Goal: Information Seeking & Learning: Learn about a topic

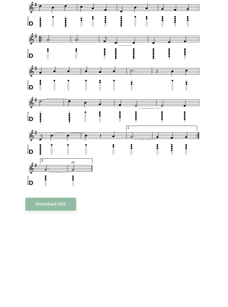
scroll to position [208, 0]
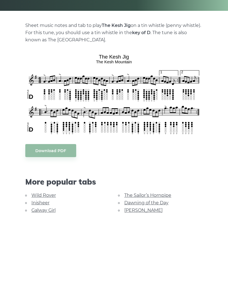
scroll to position [27, 0]
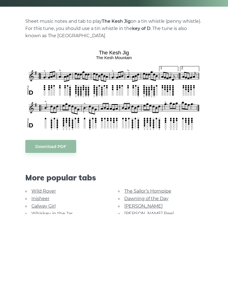
click at [149, 305] on link "[PERSON_NAME] Reel" at bounding box center [148, 307] width 49 height 5
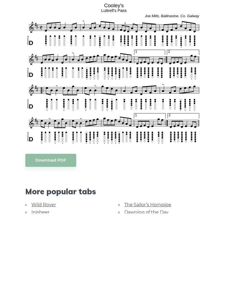
scroll to position [85, 0]
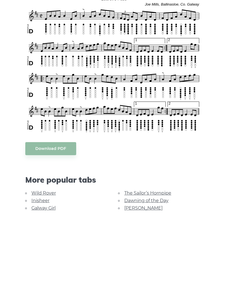
click at [162, 284] on link "The Sailor’s Hornpipe" at bounding box center [147, 286] width 47 height 5
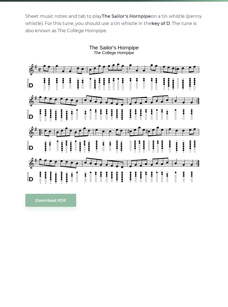
scroll to position [32, 0]
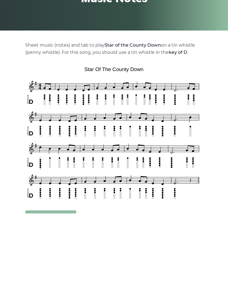
scroll to position [36, 0]
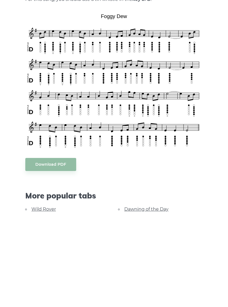
scroll to position [61, 0]
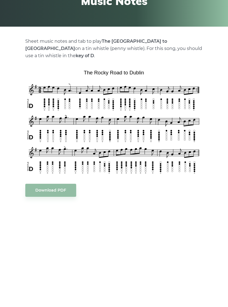
scroll to position [6, 0]
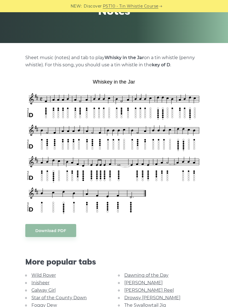
scroll to position [83, 0]
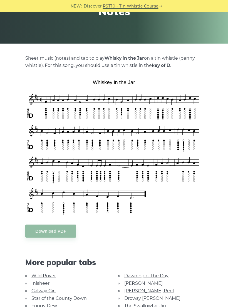
click at [150, 300] on link "Drowsy [PERSON_NAME]" at bounding box center [152, 298] width 56 height 5
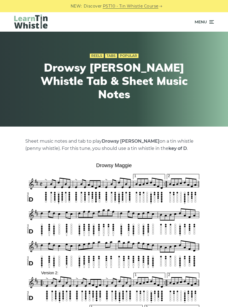
click at [210, 26] on span "Menu" at bounding box center [203, 22] width 19 height 14
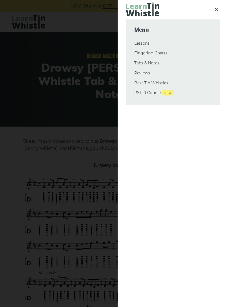
click at [154, 64] on link "Tabs & Notes" at bounding box center [172, 63] width 77 height 7
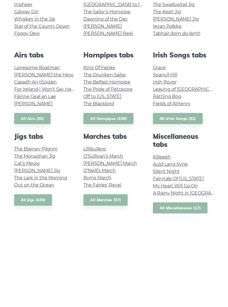
scroll to position [67, 0]
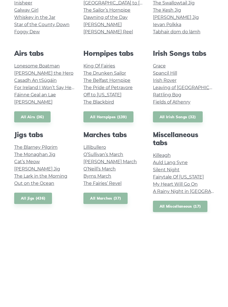
click at [187, 268] on link "Fairytale Of [US_STATE]" at bounding box center [178, 270] width 51 height 5
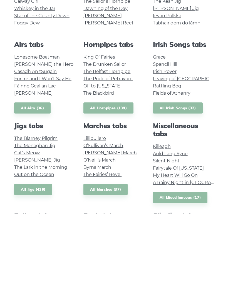
click at [191, 286] on link "All Miscellaneous (17)" at bounding box center [180, 291] width 55 height 11
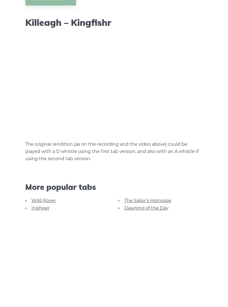
scroll to position [506, 0]
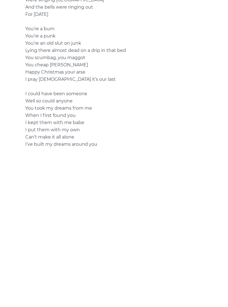
scroll to position [670, 0]
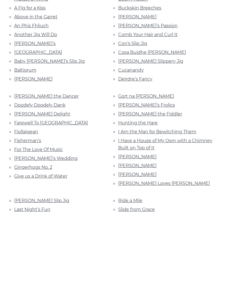
scroll to position [52, 0]
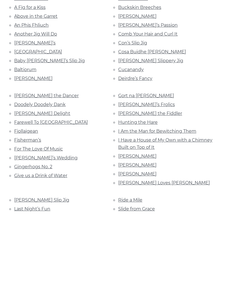
click at [128, 307] on link "[PERSON_NAME]’s" at bounding box center [138, 311] width 41 height 5
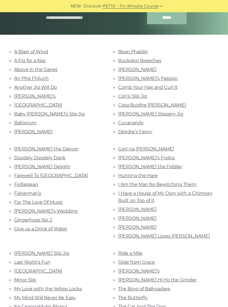
scroll to position [91, 0]
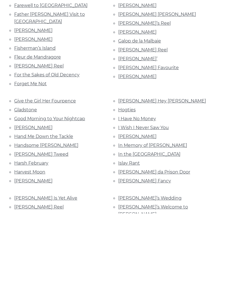
scroll to position [638, 0]
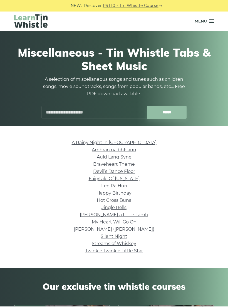
click at [129, 145] on link "A Rainy Night in [GEOGRAPHIC_DATA]" at bounding box center [114, 143] width 85 height 5
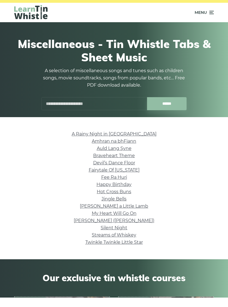
click at [124, 155] on link "Auld Lang Syne" at bounding box center [114, 157] width 35 height 5
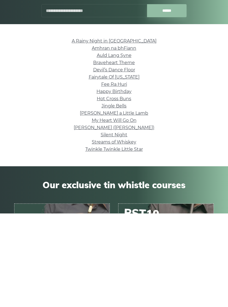
scroll to position [27, 0]
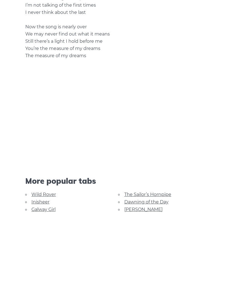
scroll to position [488, 0]
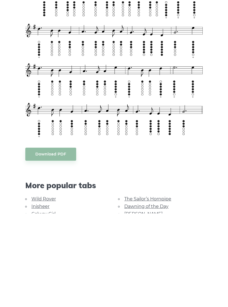
scroll to position [211, 0]
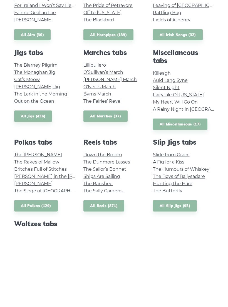
click at [107, 96] on link "The Blackbird" at bounding box center [98, 93] width 31 height 5
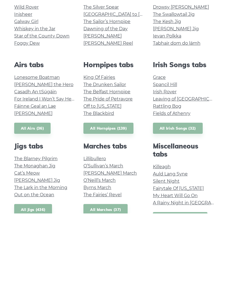
click at [28, 204] on link "Planxty Davis" at bounding box center [33, 206] width 38 height 5
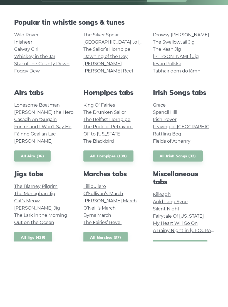
click at [173, 113] on link "The Kesh Jig" at bounding box center [167, 115] width 28 height 5
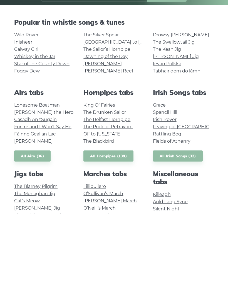
click at [111, 244] on link "All Hornpipes (139)" at bounding box center [108, 249] width 50 height 11
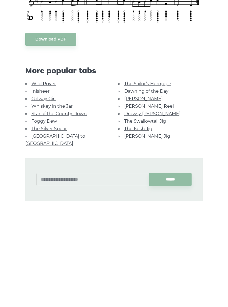
scroll to position [316, 0]
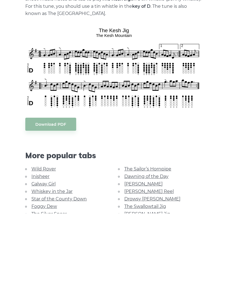
scroll to position [50, 0]
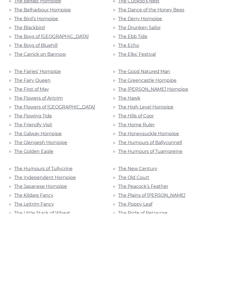
scroll to position [375, 0]
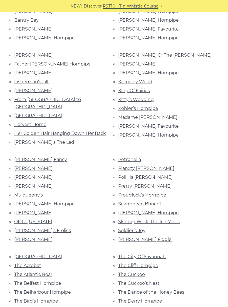
scroll to position [183, 0]
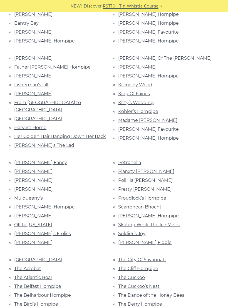
click at [145, 100] on link "Kitty’s Wedding" at bounding box center [136, 102] width 36 height 5
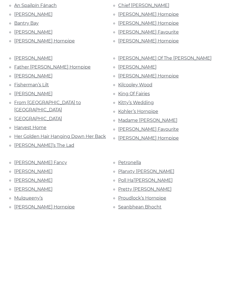
click at [139, 185] on link "King Of Fairies" at bounding box center [134, 187] width 32 height 5
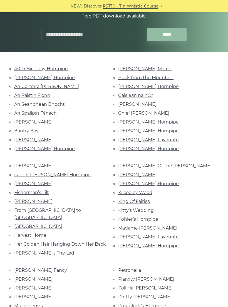
scroll to position [75, 0]
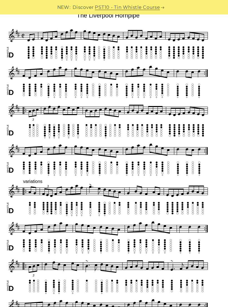
scroll to position [123, 0]
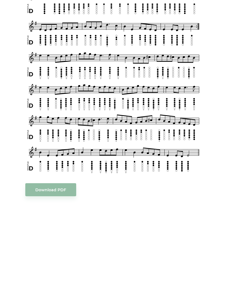
scroll to position [98, 0]
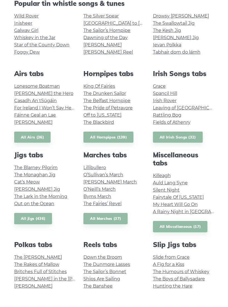
click at [179, 74] on link "Tabhair dom do lámh" at bounding box center [177, 70] width 48 height 5
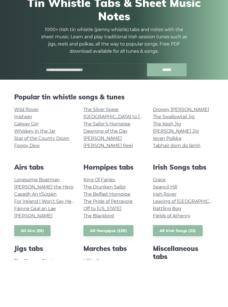
click at [44, 272] on link "All Airs (36)" at bounding box center [32, 277] width 36 height 11
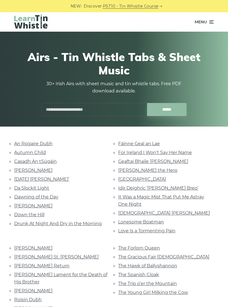
click at [161, 221] on link "Lonesome Boatman" at bounding box center [141, 221] width 46 height 5
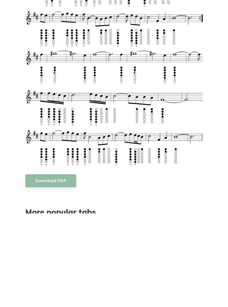
scroll to position [134, 0]
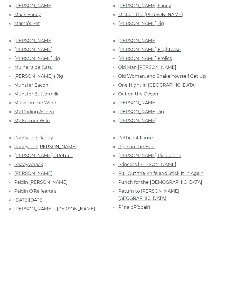
scroll to position [705, 0]
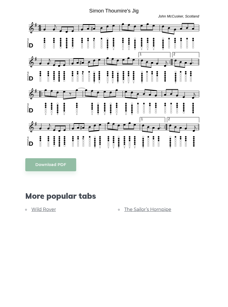
scroll to position [63, 0]
